Goal: Task Accomplishment & Management: Manage account settings

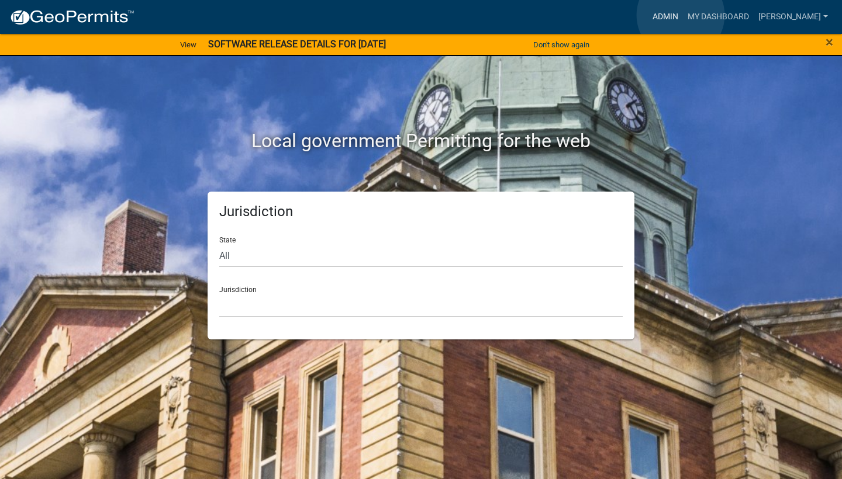
click at [681, 15] on link "Admin" at bounding box center [665, 17] width 35 height 22
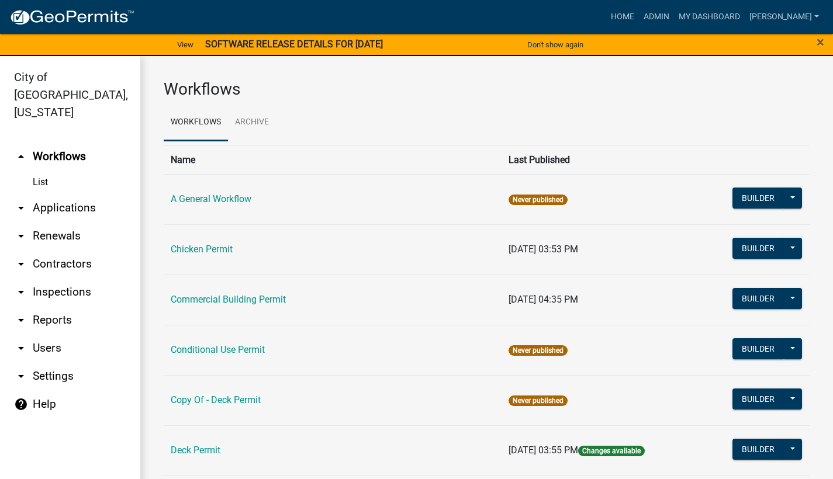
click at [63, 197] on link "arrow_drop_down Applications" at bounding box center [70, 208] width 140 height 28
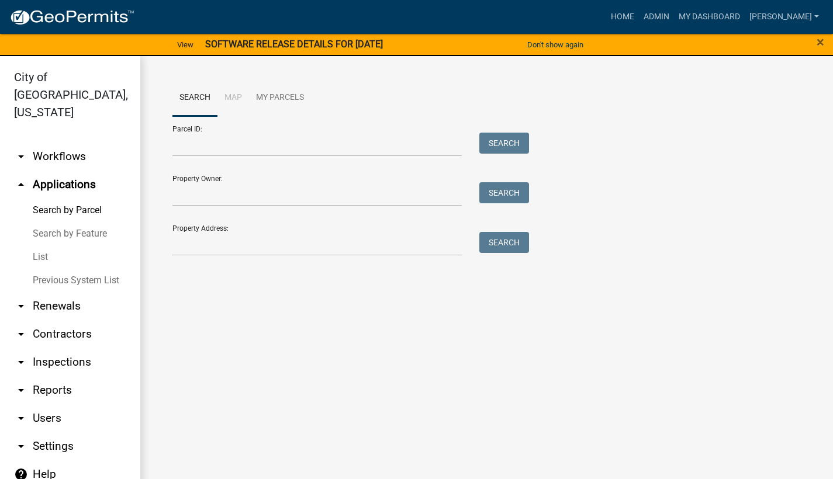
click at [47, 246] on link "List" at bounding box center [70, 257] width 140 height 23
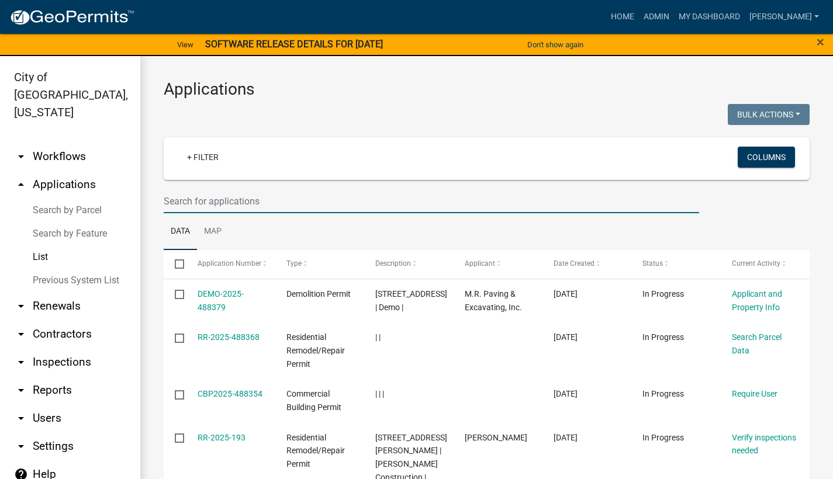
click at [223, 196] on input "text" at bounding box center [432, 201] width 536 height 24
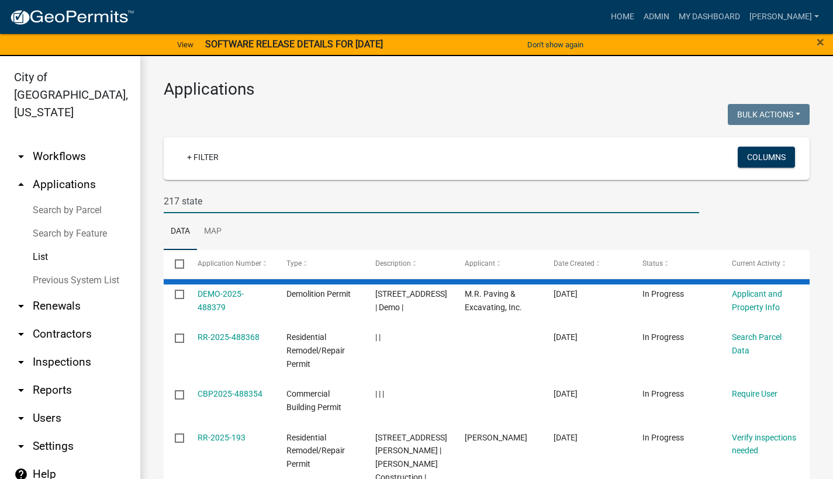
type input "217 state"
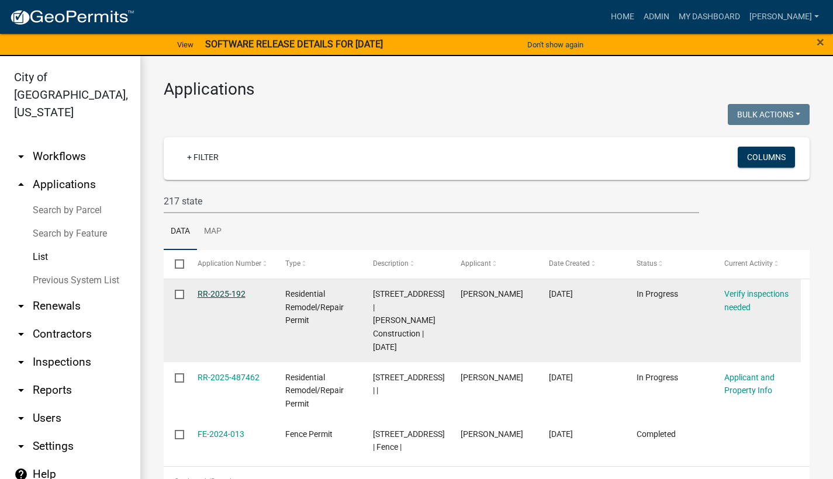
click at [234, 291] on link "RR-2025-192" at bounding box center [222, 293] width 48 height 9
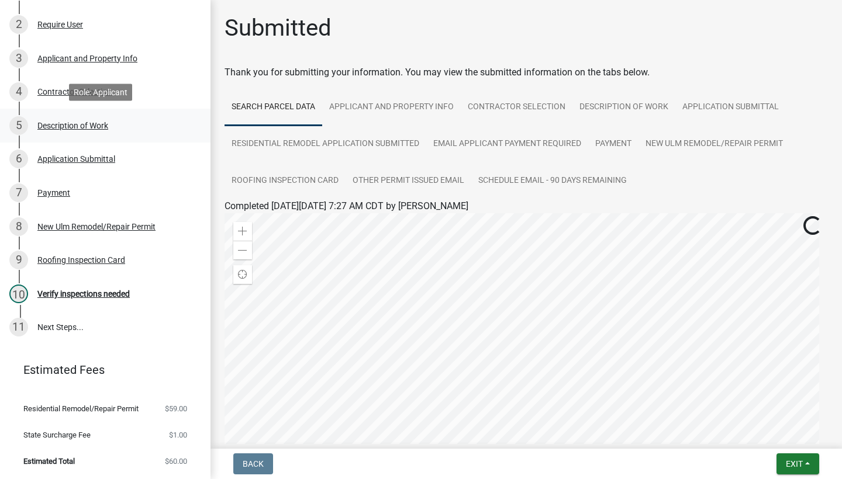
scroll to position [180, 0]
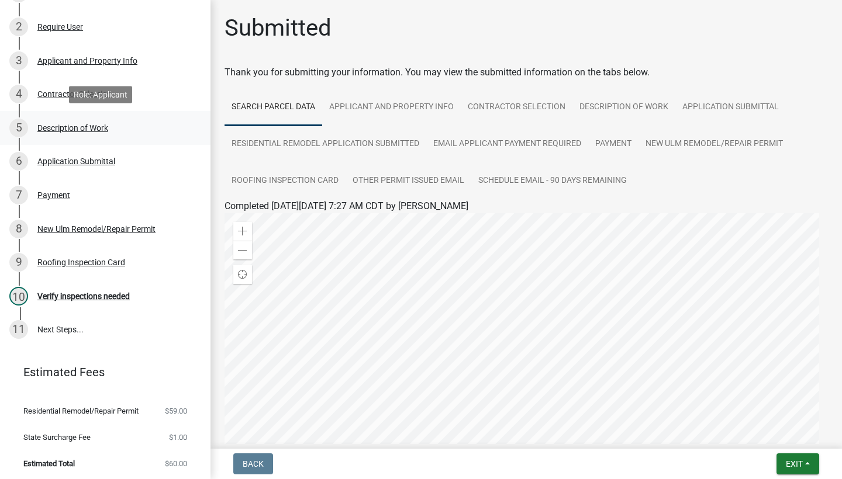
click at [91, 129] on div "Description of Work" at bounding box center [72, 128] width 71 height 8
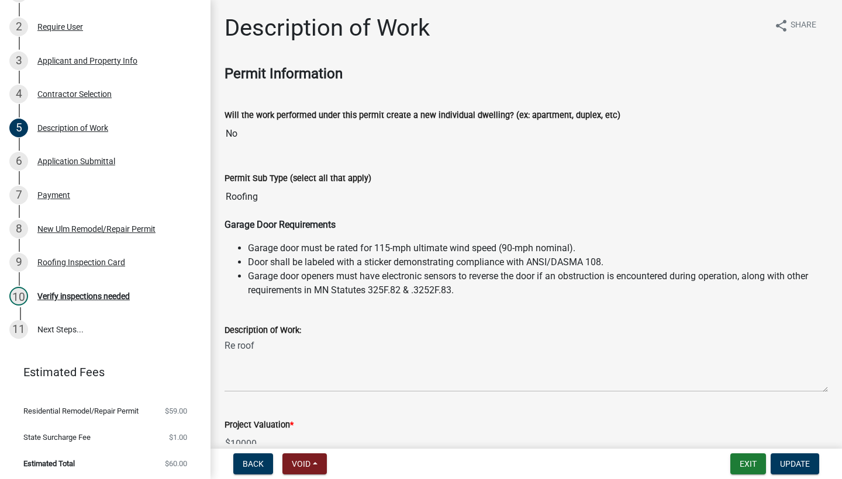
scroll to position [218, 0]
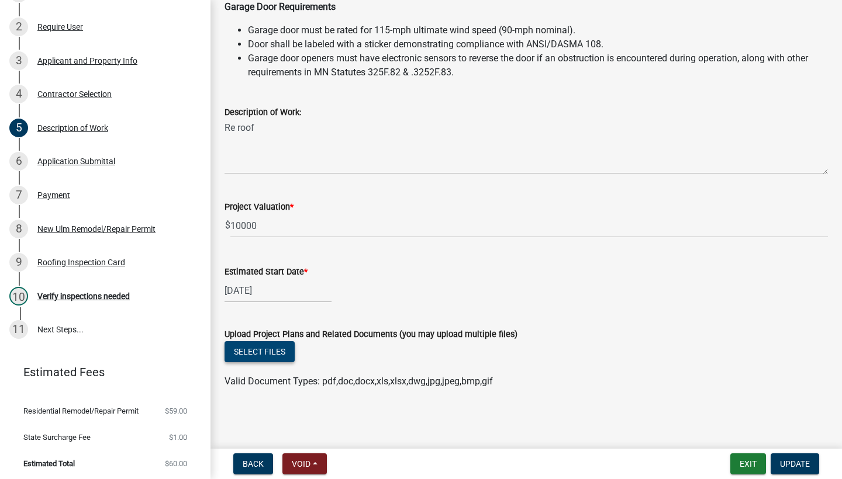
click at [264, 356] on button "Select files" at bounding box center [260, 351] width 70 height 21
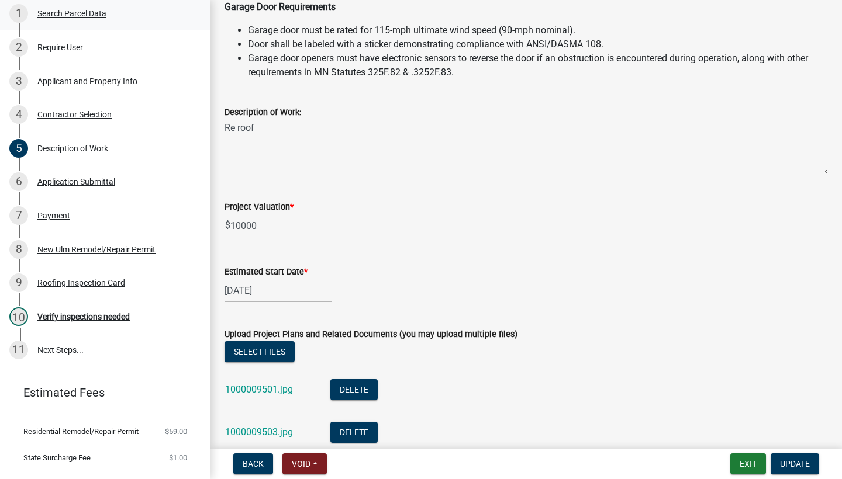
scroll to position [0, 0]
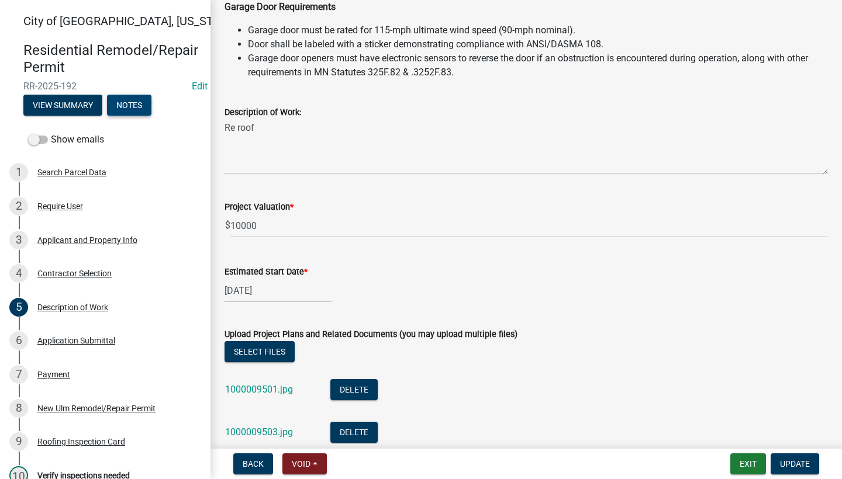
click at [127, 98] on button "Notes" at bounding box center [129, 105] width 44 height 21
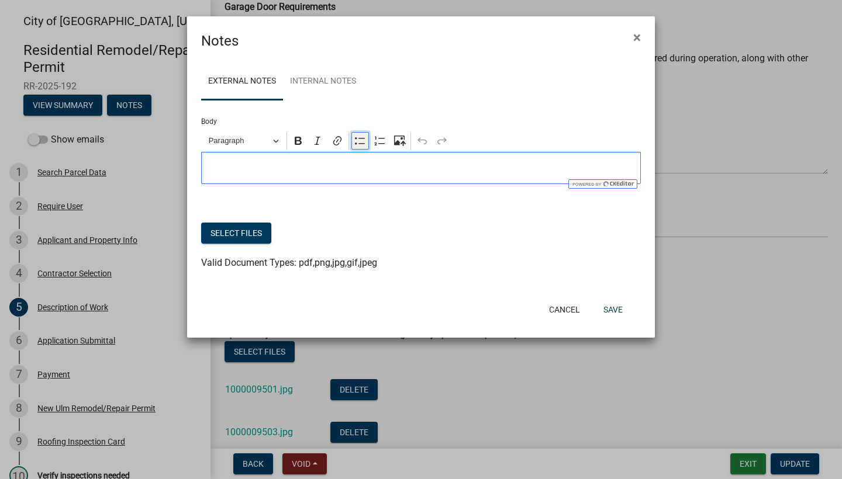
click at [360, 146] on icon "Editor toolbar" at bounding box center [360, 141] width 12 height 12
click at [633, 315] on div "Cancel Save" at bounding box center [497, 310] width 288 height 30
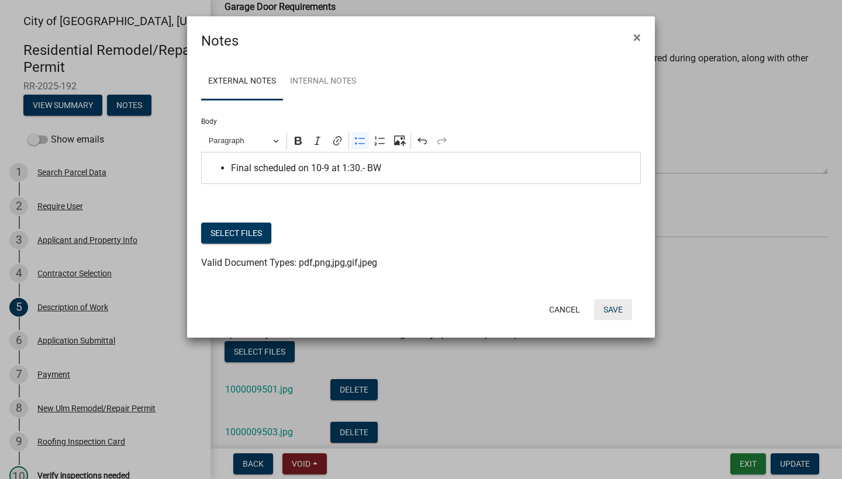
click at [622, 313] on button "Save" at bounding box center [613, 309] width 38 height 21
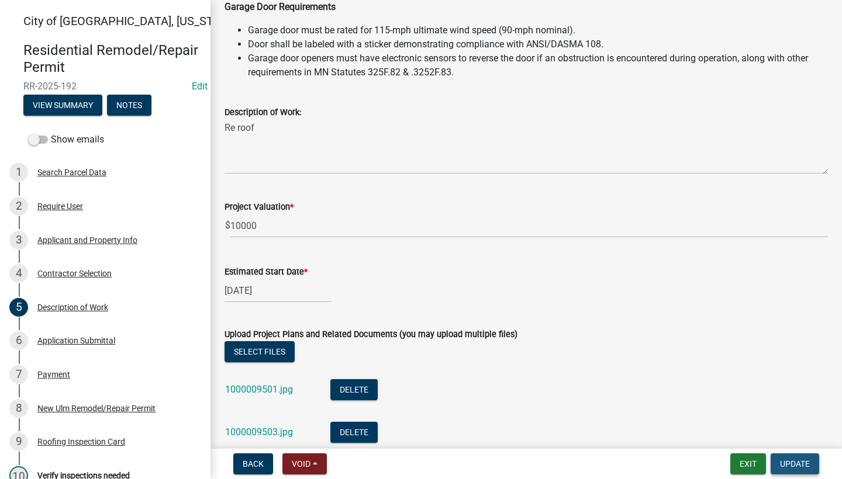
click at [793, 468] on span "Update" at bounding box center [795, 464] width 30 height 9
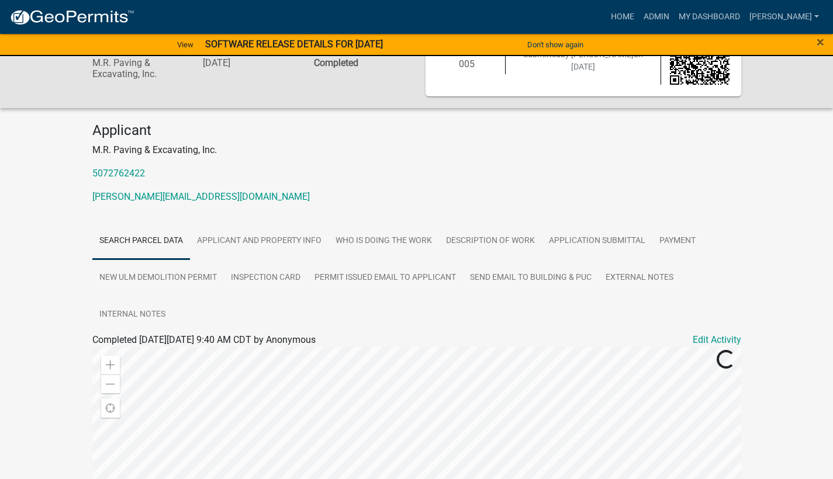
scroll to position [54, 0]
click at [501, 228] on link "Description of Work" at bounding box center [490, 241] width 103 height 37
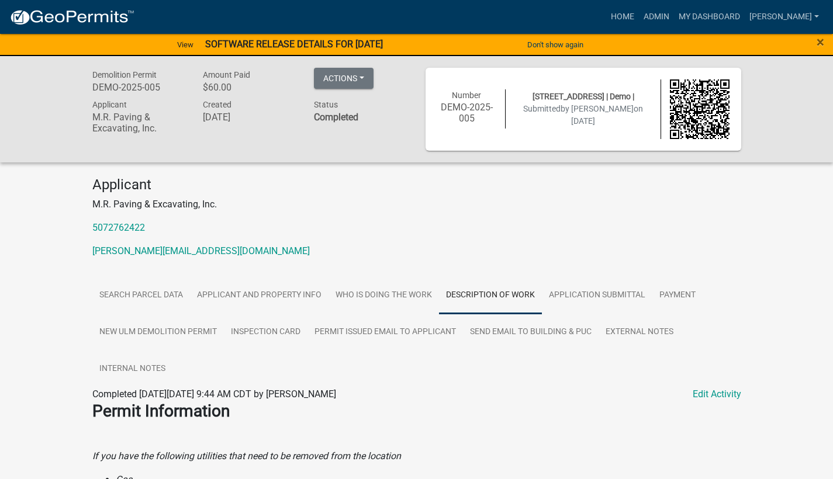
scroll to position [0, 0]
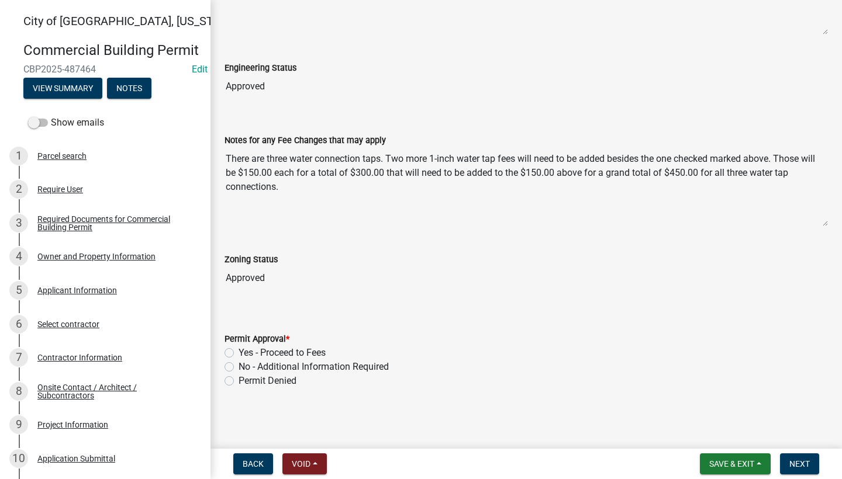
scroll to position [395, 0]
click at [239, 366] on label "No - Additional Information Required" at bounding box center [314, 367] width 150 height 14
click at [239, 366] on input "No - Additional Information Required" at bounding box center [243, 364] width 8 height 8
radio input "true"
click at [799, 463] on span "Next" at bounding box center [799, 464] width 20 height 9
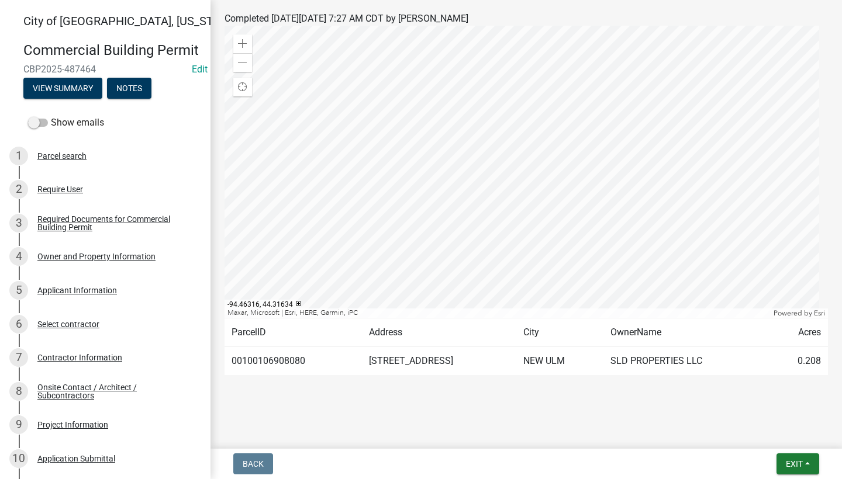
scroll to position [372, 0]
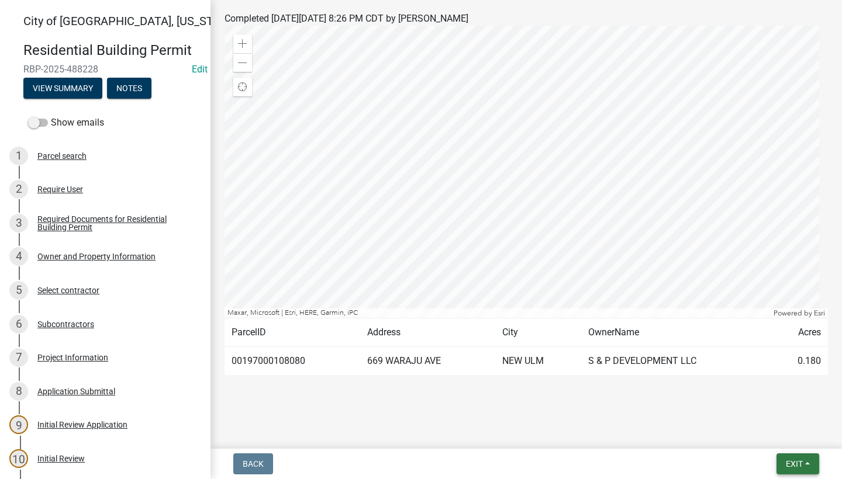
click at [784, 471] on button "Exit" at bounding box center [798, 464] width 43 height 21
click at [760, 443] on button "Save & Exit" at bounding box center [773, 434] width 94 height 28
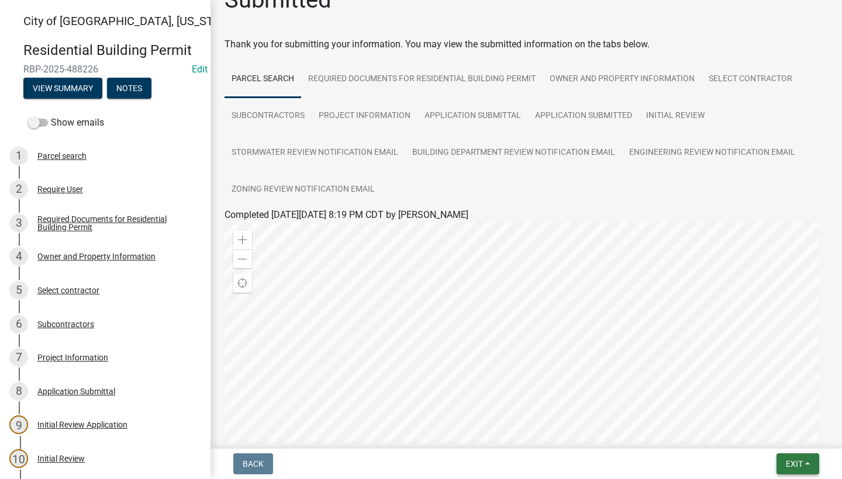
click at [799, 462] on span "Exit" at bounding box center [794, 464] width 17 height 9
click at [780, 430] on button "Save & Exit" at bounding box center [773, 434] width 94 height 28
